Goal: Task Accomplishment & Management: Manage account settings

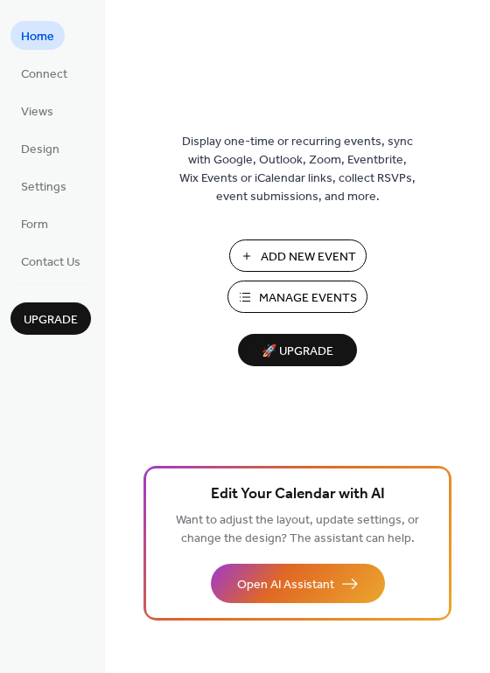
click at [271, 290] on span "Manage Events" at bounding box center [308, 298] width 98 height 18
click at [329, 289] on span "Manage Events" at bounding box center [308, 298] width 98 height 18
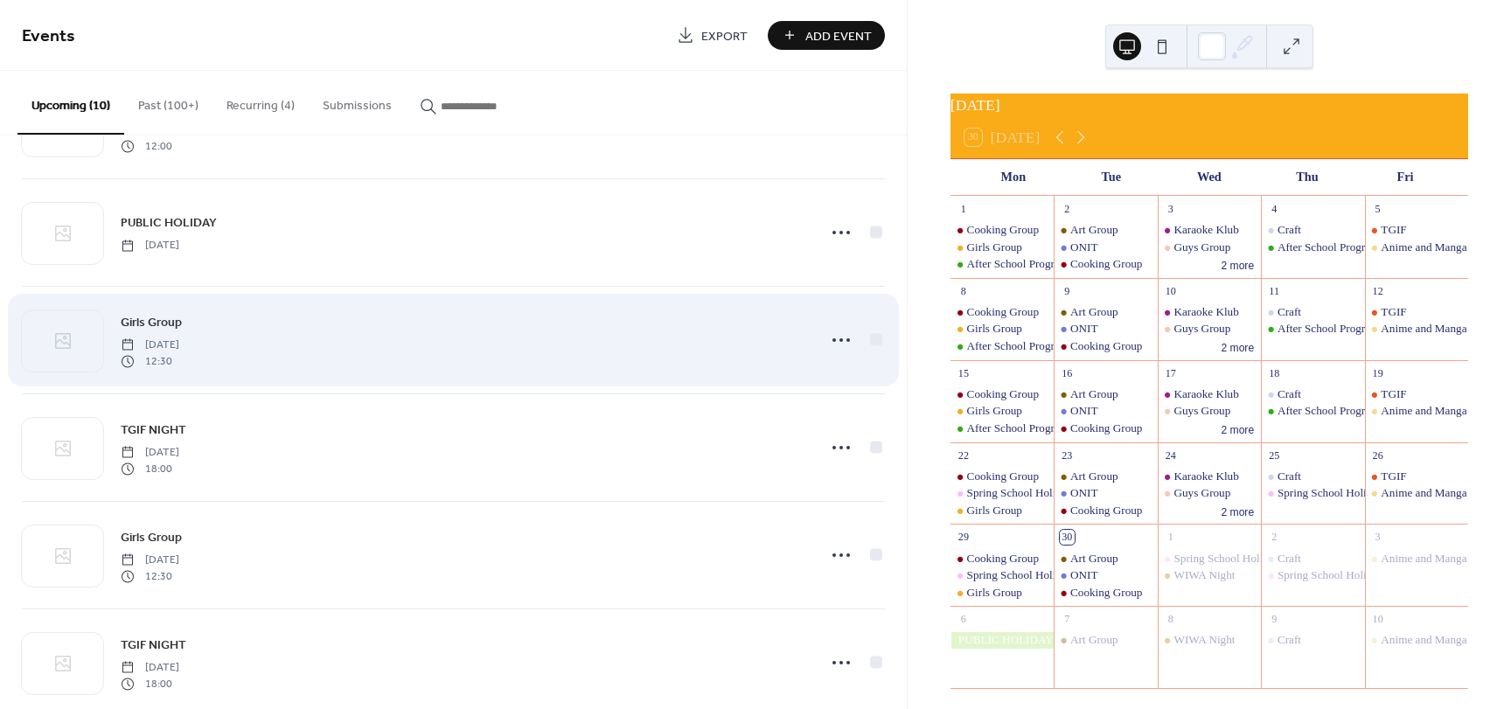
scroll to position [525, 0]
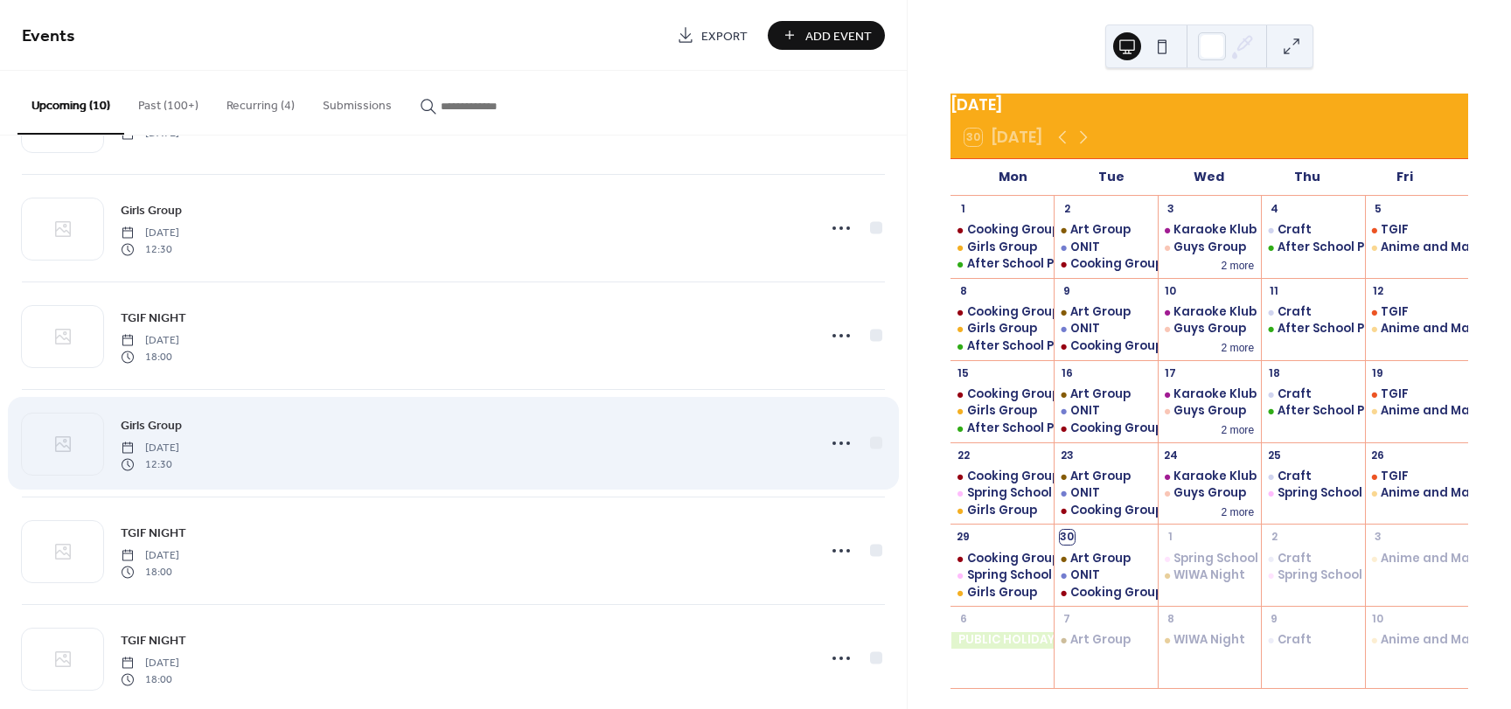
click at [290, 419] on div "Girls Group Monday, October 20, 2025 12:30" at bounding box center [463, 443] width 685 height 56
click at [153, 427] on span "Girls Group" at bounding box center [151, 426] width 61 height 18
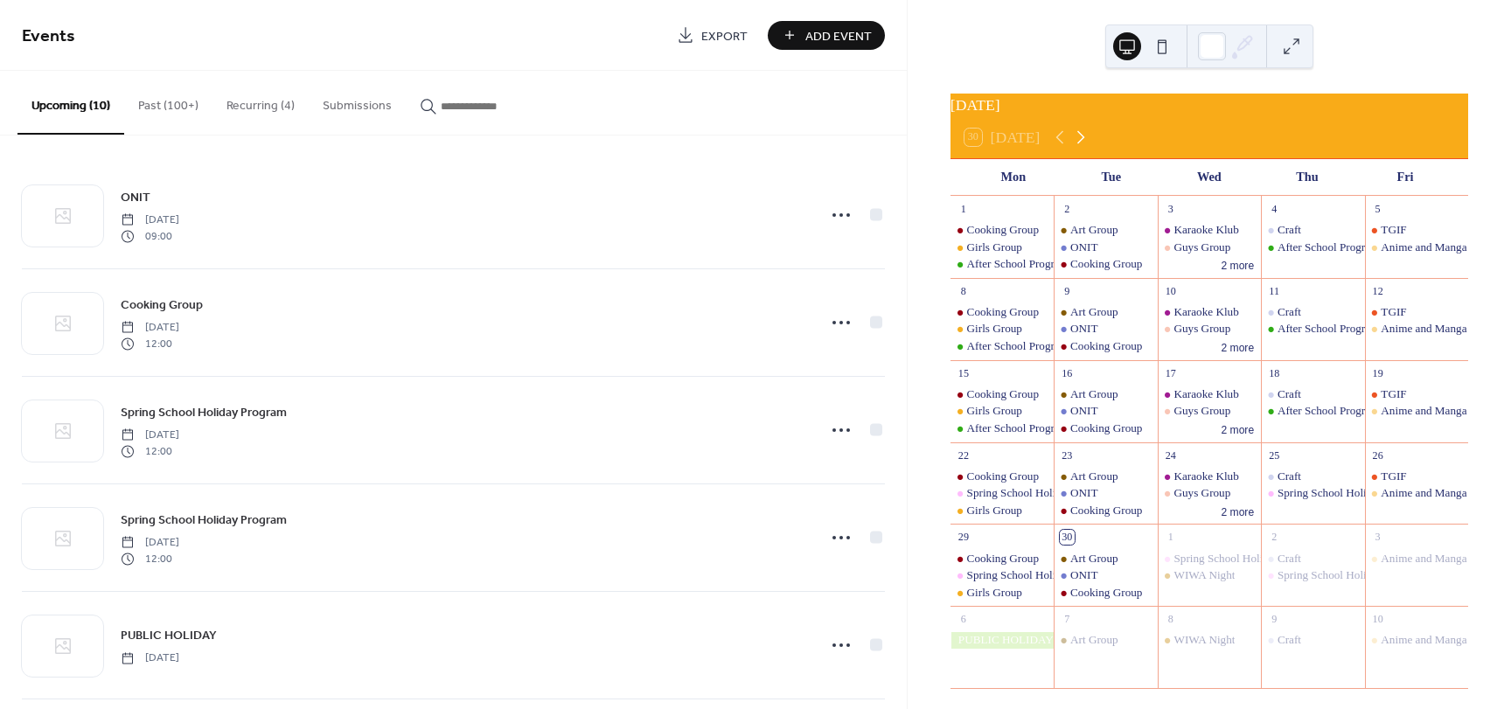
click at [1085, 148] on icon at bounding box center [1080, 137] width 21 height 21
